Goal: Task Accomplishment & Management: Use online tool/utility

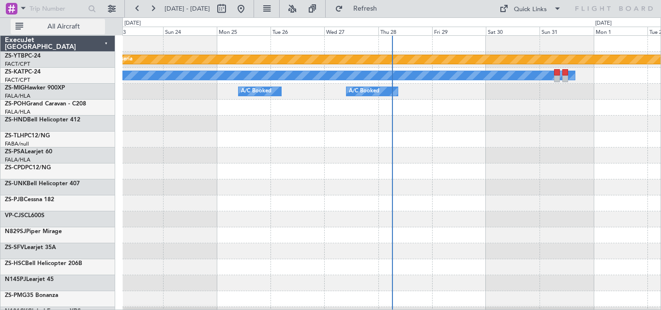
click at [104, 30] on fb-flight-board "[DATE] - [DATE] Refresh Quick Links All Aircraft Planned Maint Lanseria A/C Boo…" at bounding box center [330, 158] width 661 height 303
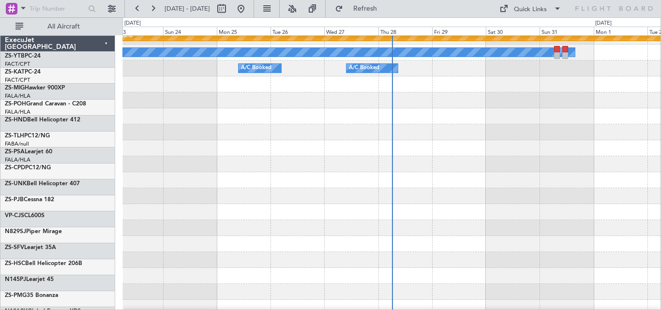
scroll to position [23, 0]
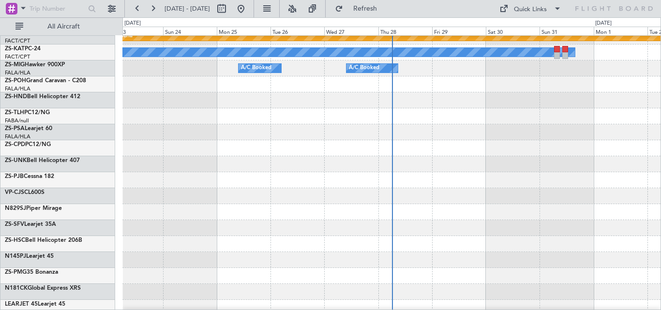
click at [86, 18] on div "All Aircraft" at bounding box center [62, 26] width 124 height 18
click at [85, 27] on span "All Aircraft" at bounding box center [63, 26] width 77 height 7
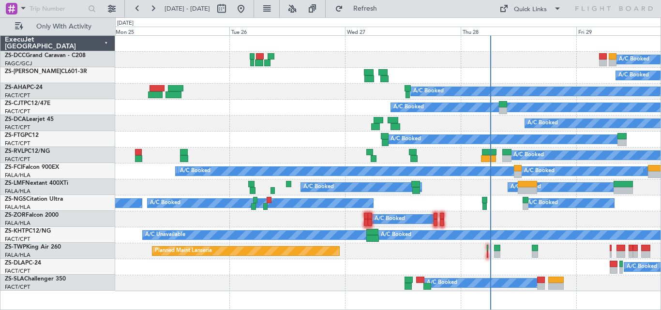
scroll to position [0, 0]
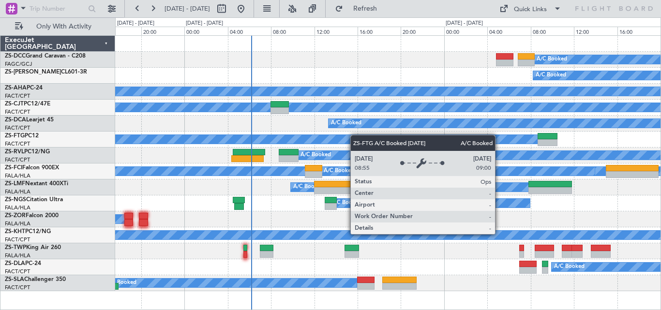
click at [244, 154] on div "A/C Booked A/C Booked A/C Booked A/C Booked A/C Booked A/C Booked A/C Booked A/…" at bounding box center [387, 163] width 545 height 255
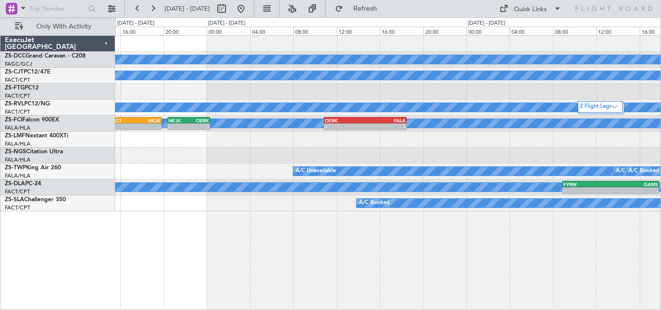
click at [243, 222] on div "A/C Booked A/C Booked A/C Booked A/C Booked 2 Flight Legs A/C Booked A/C Booked…" at bounding box center [388, 172] width 546 height 275
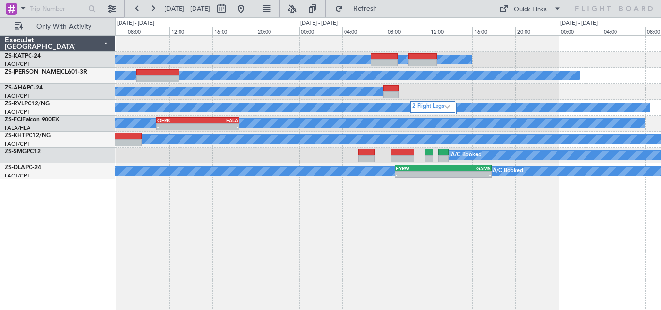
click at [269, 201] on div "A/C Unavailable A/C Booked A/C Booked A/C Booked 2 Flight Legs A/C Booked A/C B…" at bounding box center [388, 172] width 546 height 275
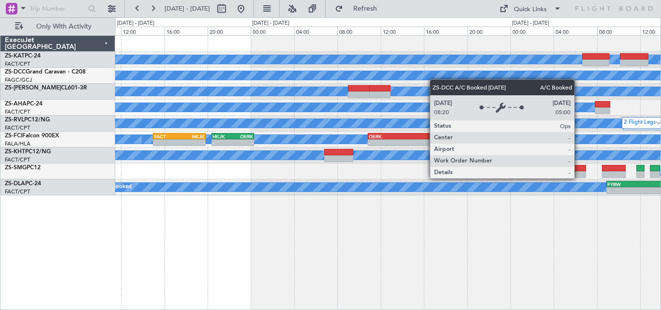
click at [499, 73] on div "A/C Unavailable A/C Booked A/C Booked A/C Booked A/C Booked 2 Flight Legs A/C B…" at bounding box center [387, 116] width 545 height 160
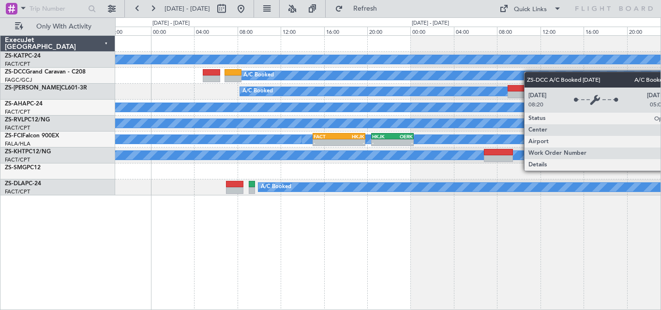
click at [565, 72] on div "A/C Booked" at bounding box center [612, 75] width 742 height 9
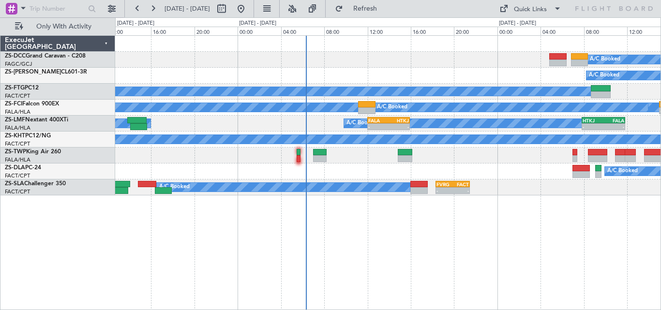
click at [660, 70] on div "A/C Booked A/C Booked A/C Booked A/C Booked A/C Booked - - FACT 15:00 Z HKJK 19…" at bounding box center [330, 163] width 661 height 293
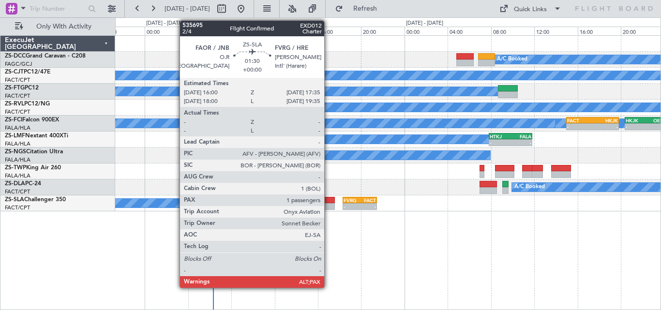
click at [328, 201] on div at bounding box center [325, 200] width 17 height 7
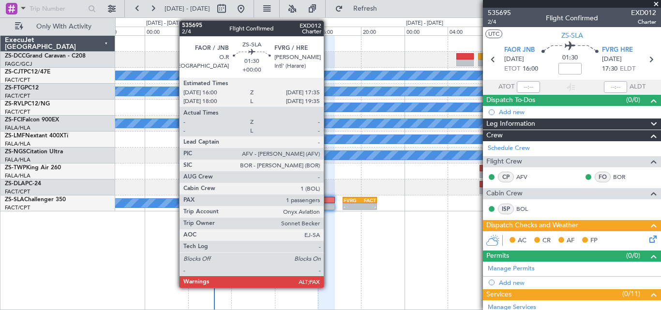
click at [328, 204] on div at bounding box center [325, 206] width 17 height 7
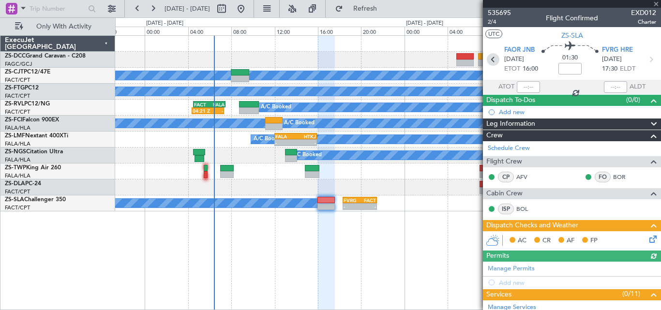
click at [494, 62] on icon at bounding box center [493, 59] width 13 height 13
type input "16:34"
type input "17:55"
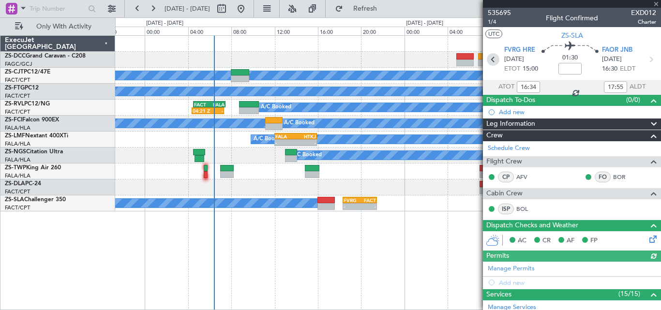
click at [493, 61] on icon at bounding box center [493, 59] width 13 height 13
type input "12:28"
type input "13:49"
type input "0"
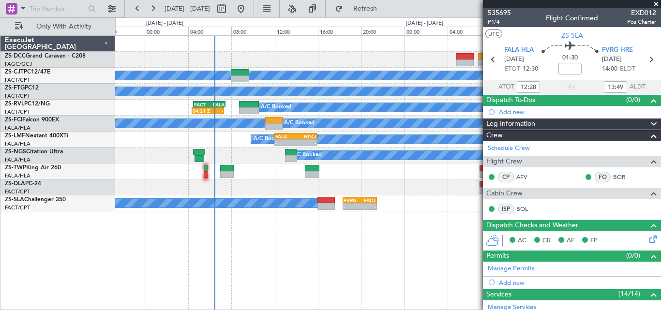
drag, startPoint x: 655, startPoint y: 3, endPoint x: 397, endPoint y: 62, distance: 264.5
click at [398, 62] on fb-app "[DATE] - [DATE] Refresh Quick Links Only With Activity A/C Booked A/C Booked A/…" at bounding box center [330, 158] width 661 height 303
click at [390, 61] on div "A/C Booked" at bounding box center [387, 60] width 545 height 16
click at [658, 1] on span at bounding box center [656, 4] width 10 height 9
